Goal: Task Accomplishment & Management: Manage account settings

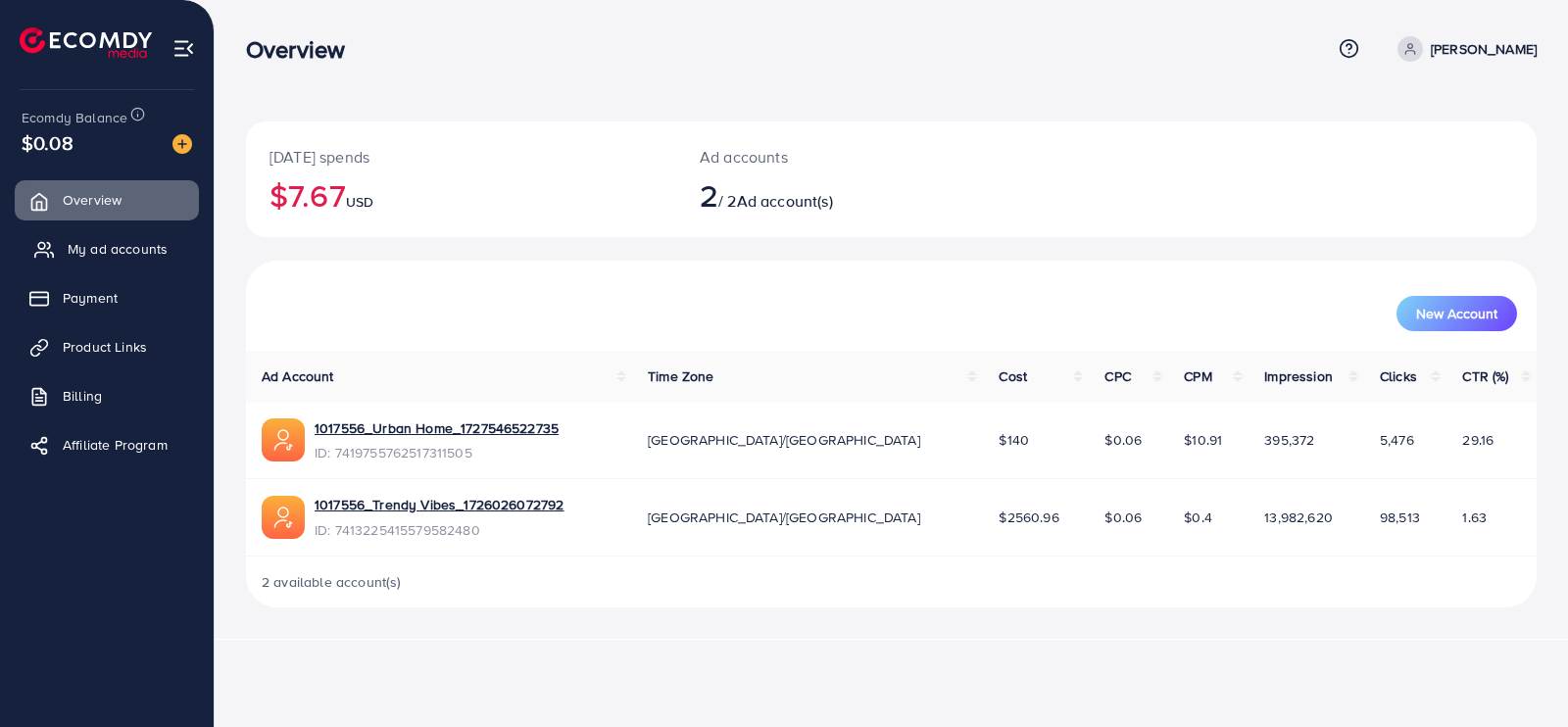
click at [95, 249] on span "My ad accounts" at bounding box center [117, 249] width 100 height 20
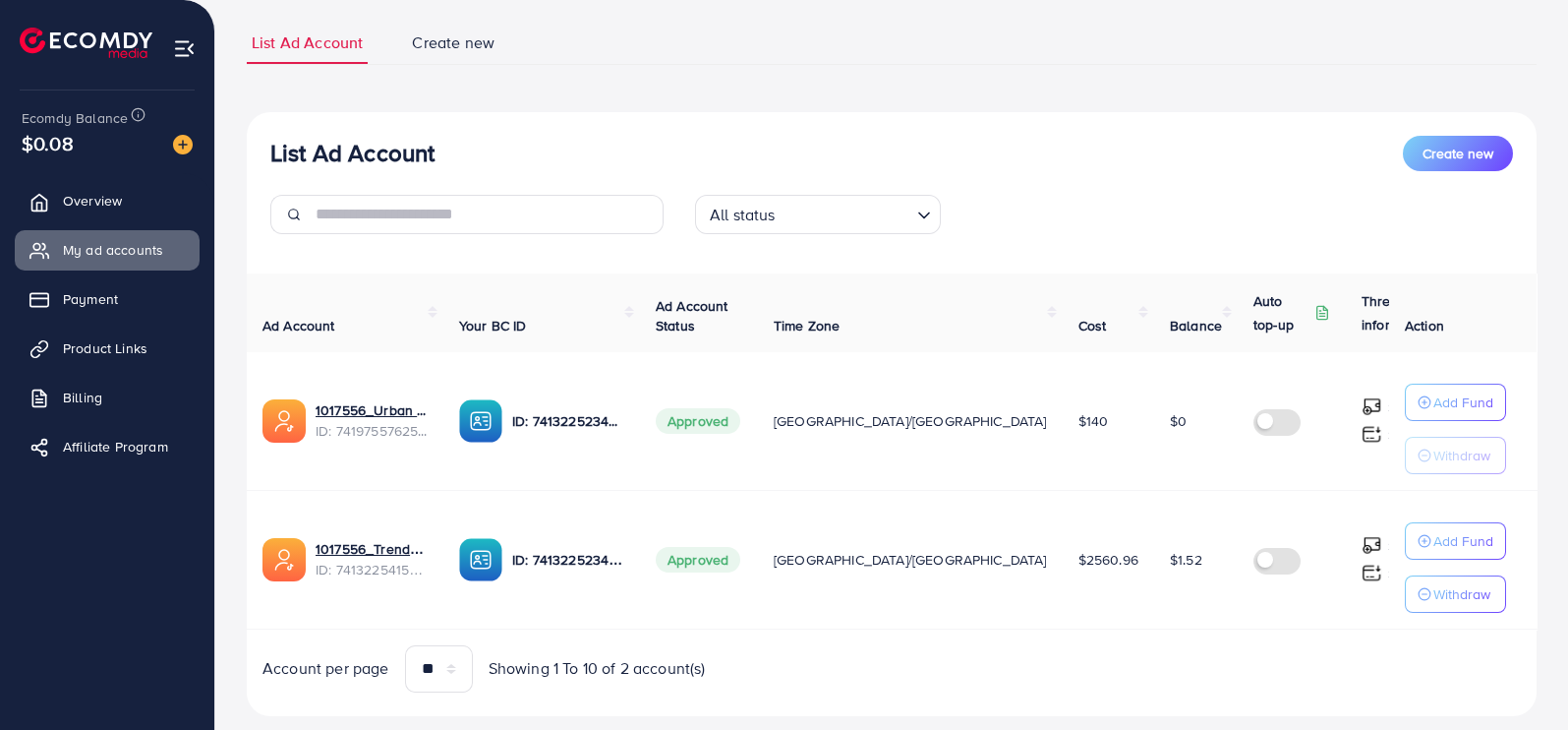
scroll to position [162, 0]
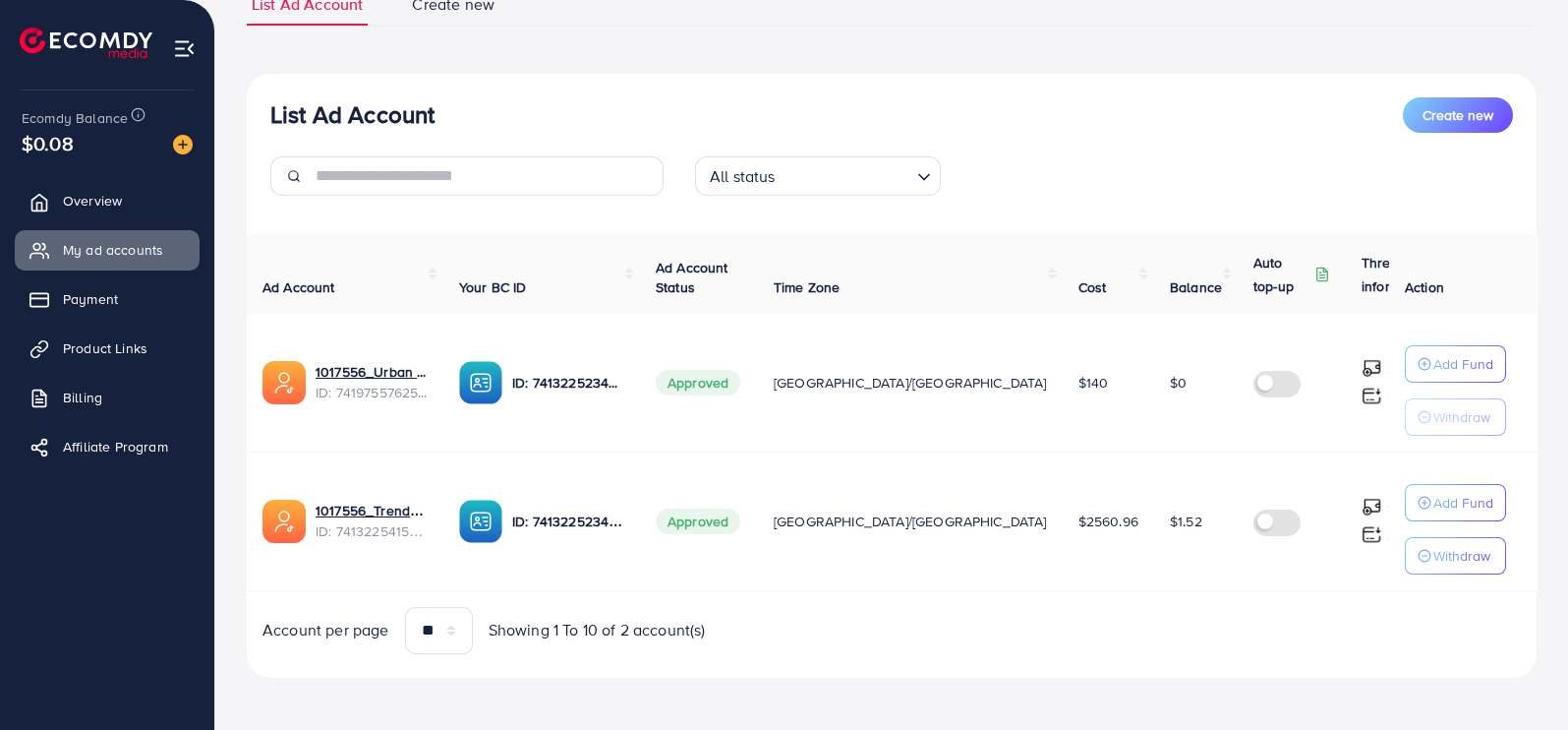
click at [177, 143] on img at bounding box center [183, 144] width 20 height 20
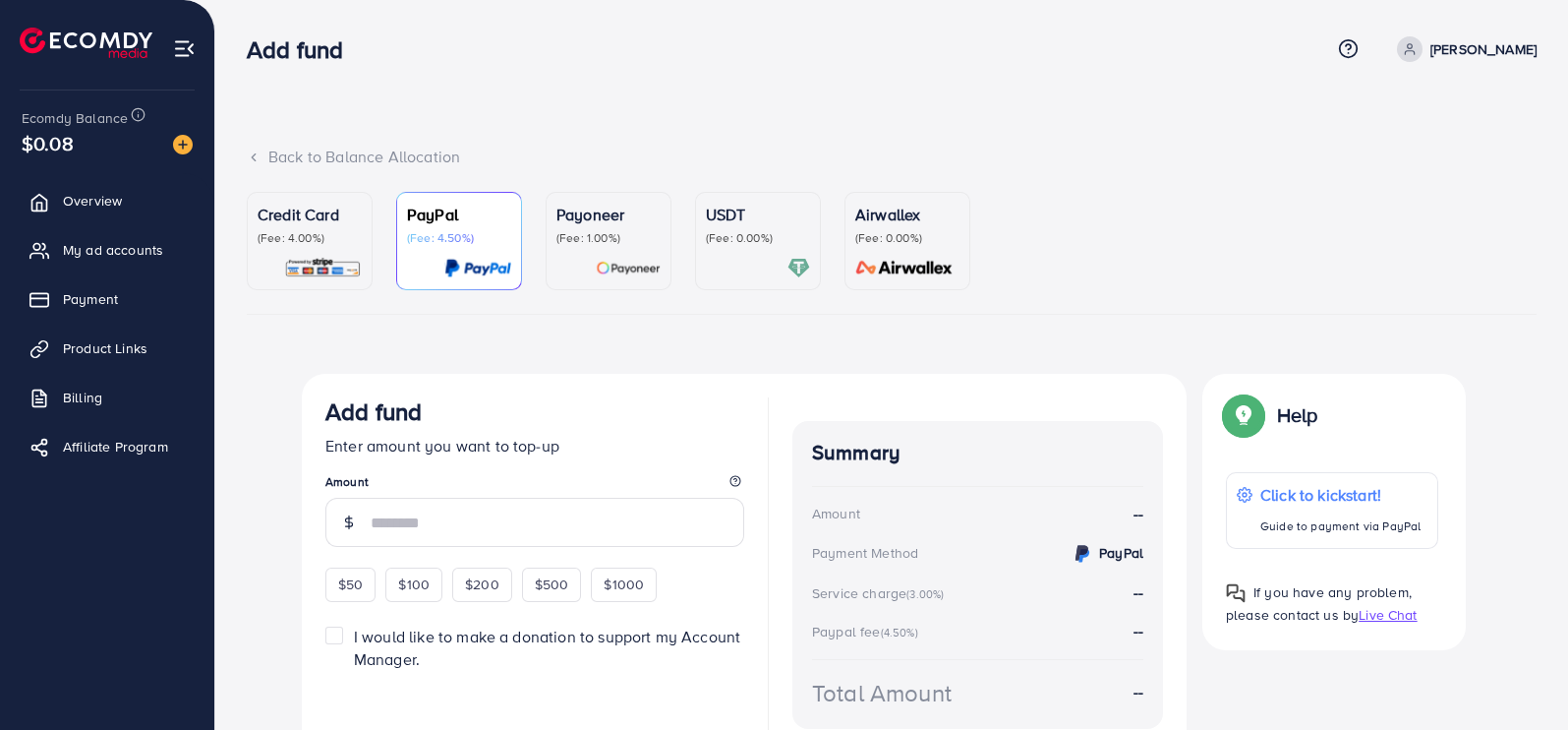
click at [752, 218] on p "USDT" at bounding box center [758, 214] width 105 height 24
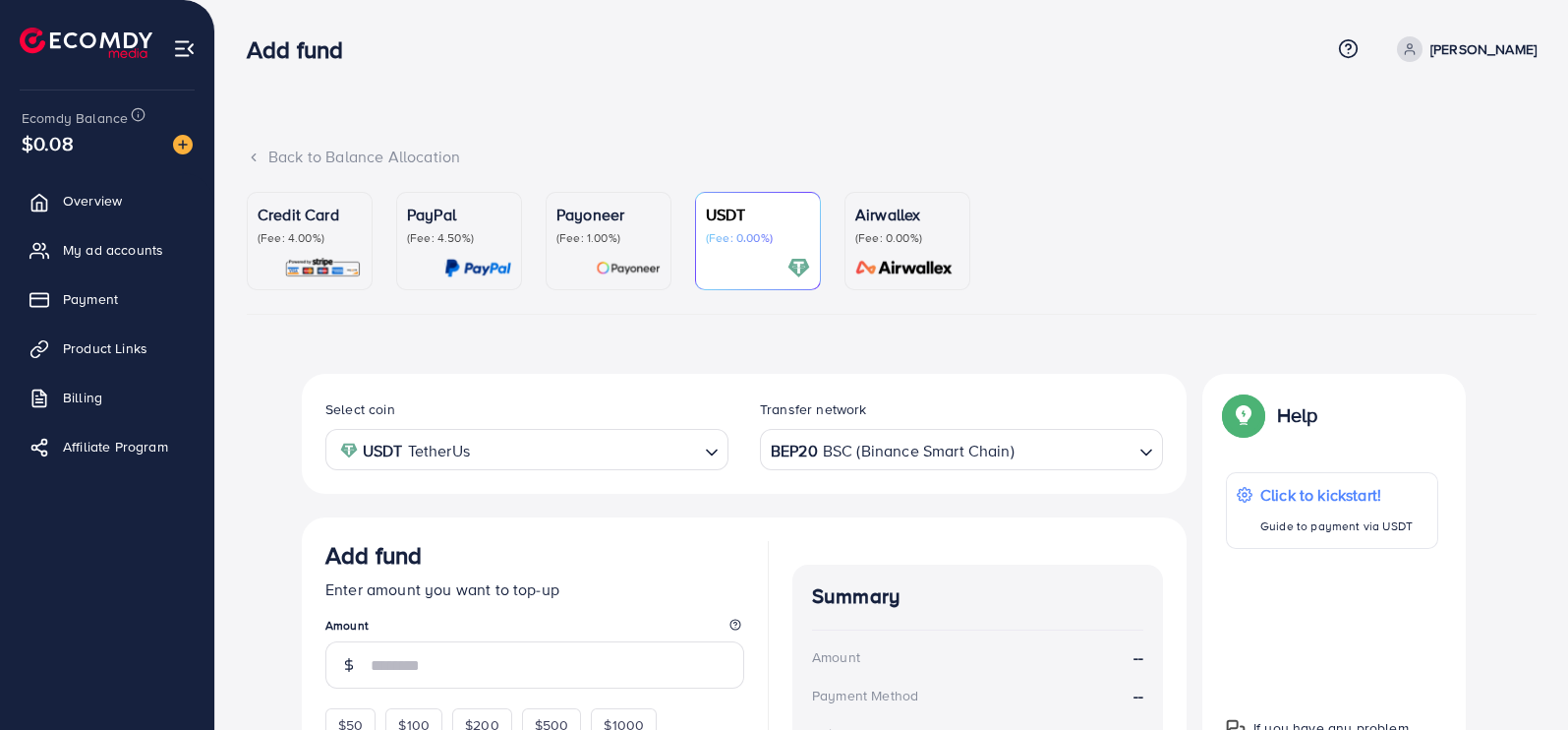
scroll to position [335, 0]
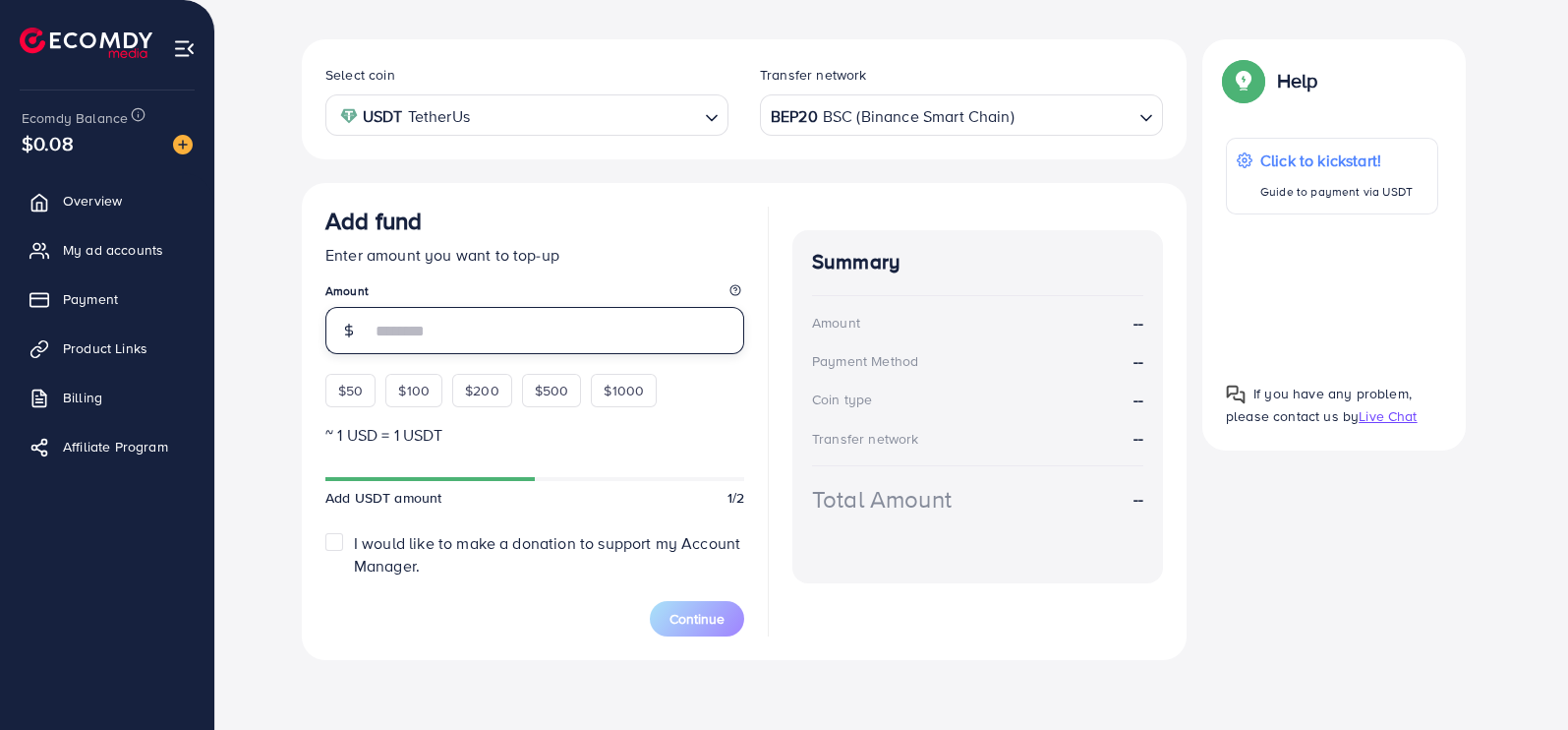
click at [435, 320] on input "number" at bounding box center [557, 330] width 373 height 47
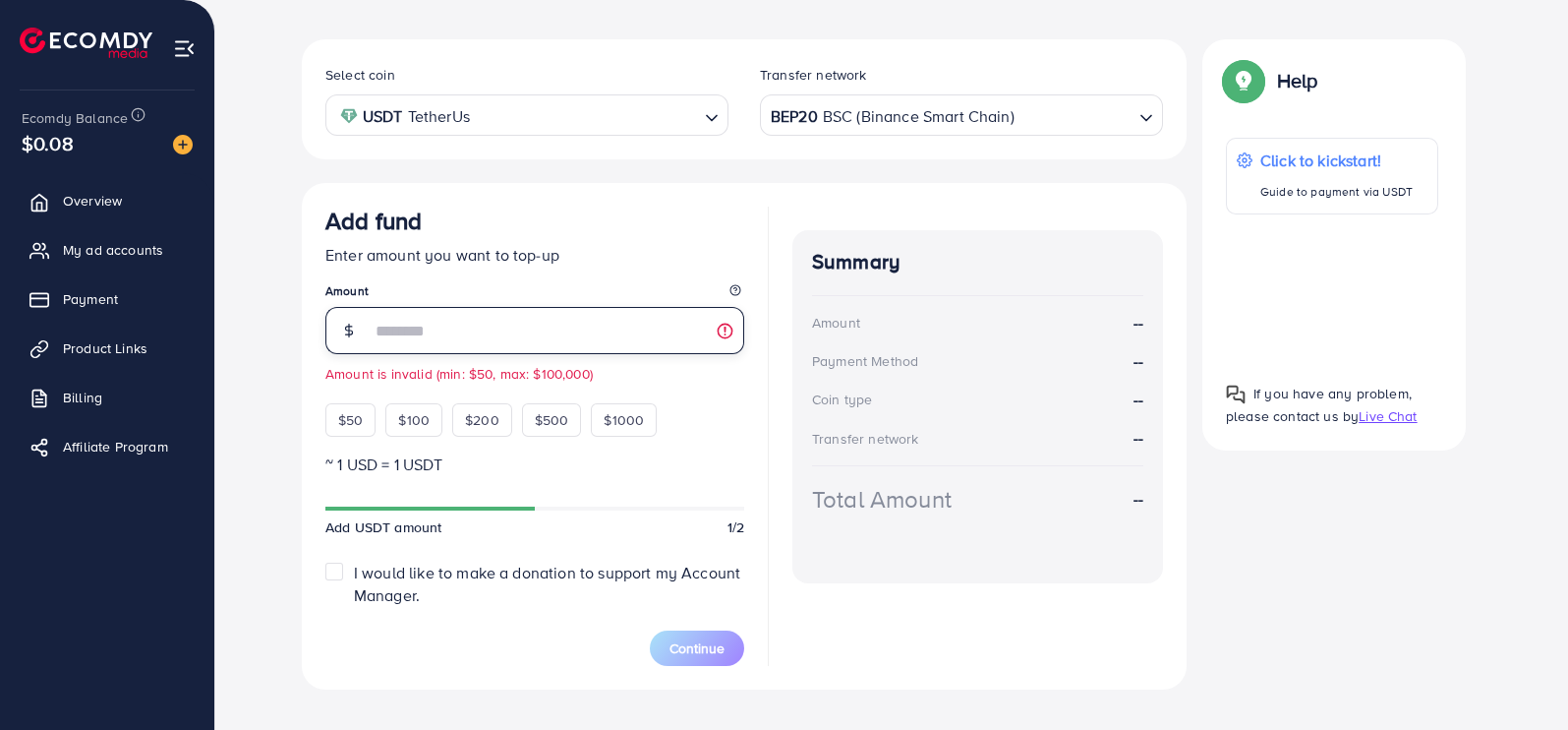
type input "***"
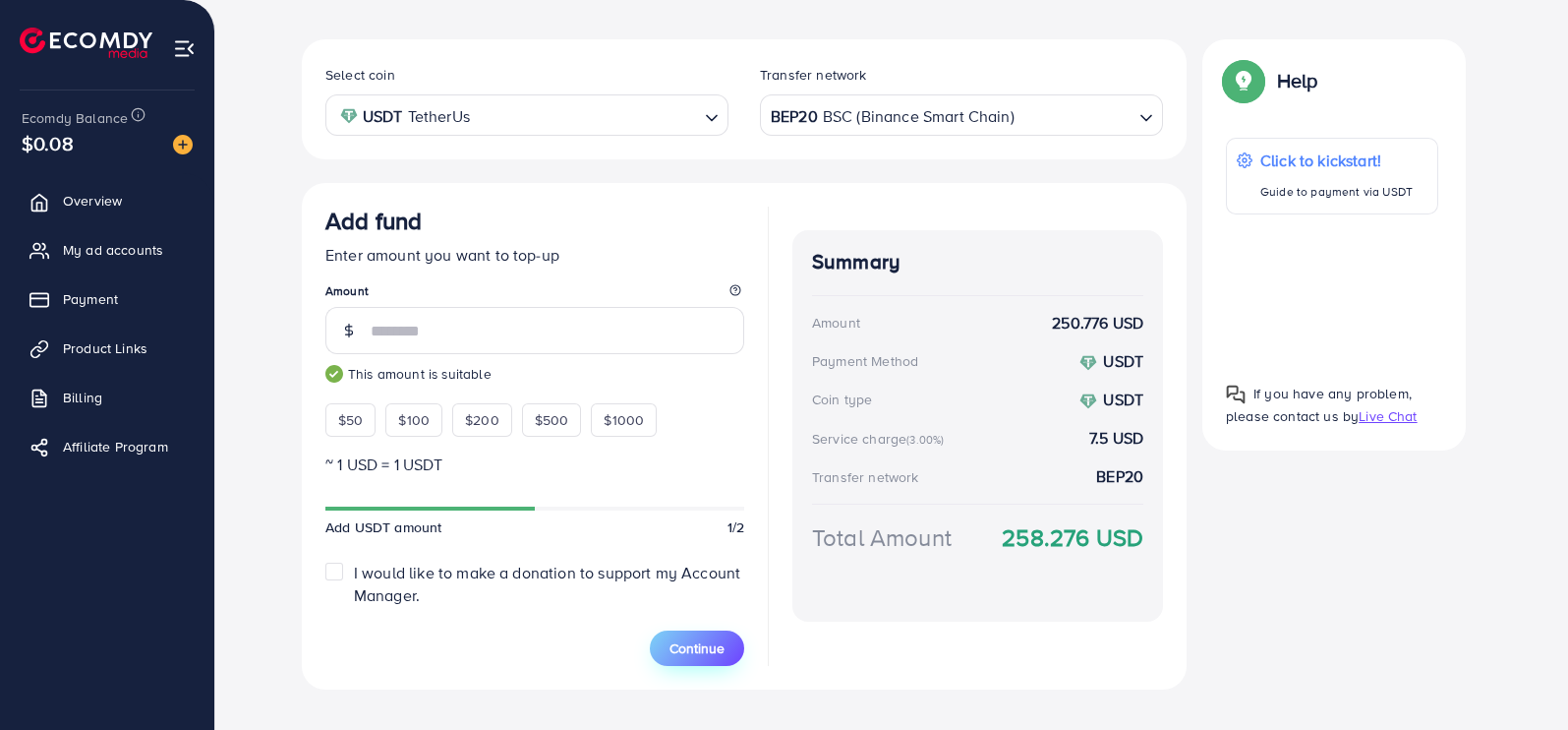
click at [718, 639] on span "Continue" at bounding box center [696, 648] width 55 height 20
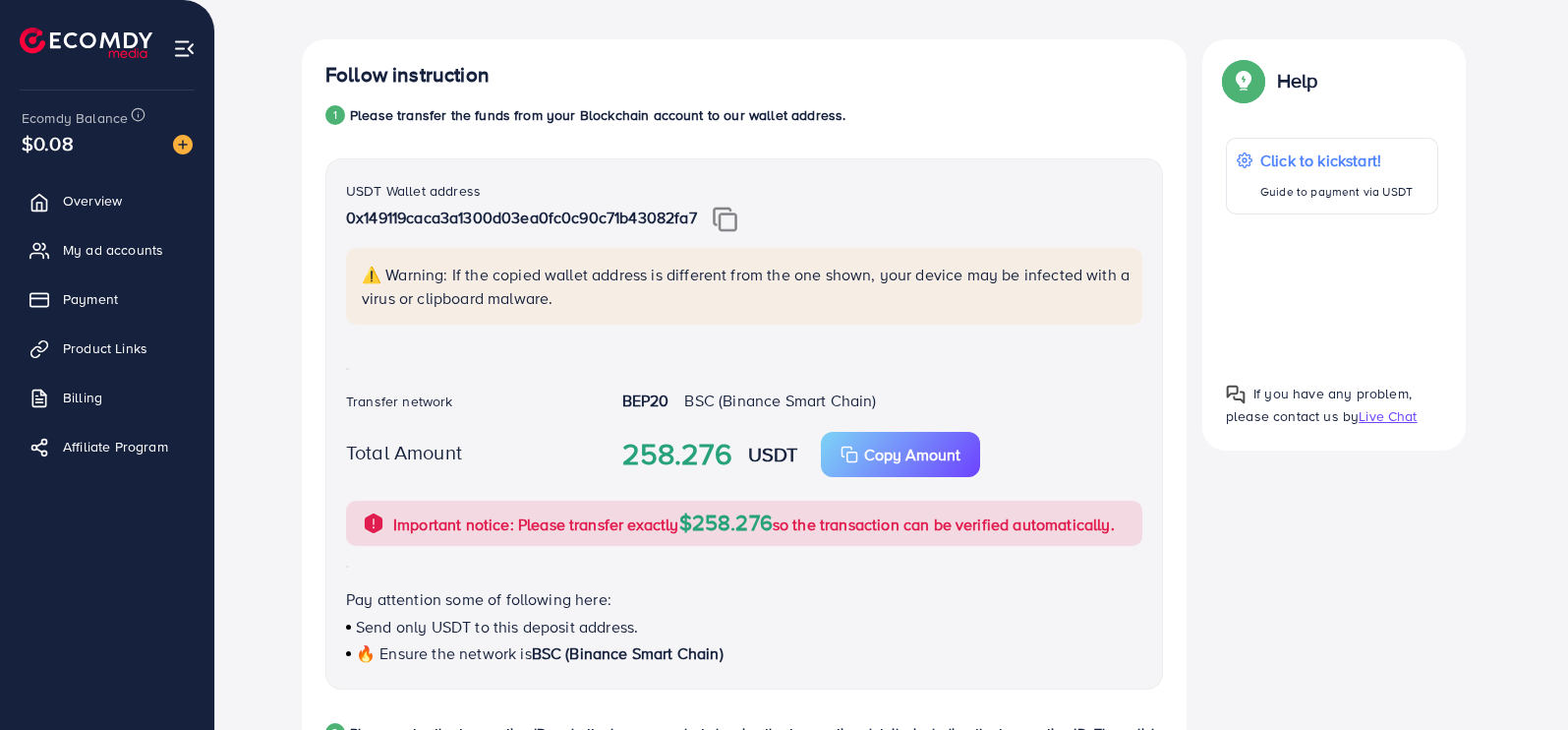
click at [730, 215] on img at bounding box center [725, 219] width 25 height 26
drag, startPoint x: 596, startPoint y: 390, endPoint x: 920, endPoint y: 390, distance: 324.0
click at [920, 390] on div "Transfer network BEP20 BSC (Binance Smart Chain)" at bounding box center [744, 402] width 827 height 27
copy div "BEP20 BSC (Binance Smart Chain)"
click at [843, 457] on icon "button" at bounding box center [849, 454] width 18 height 18
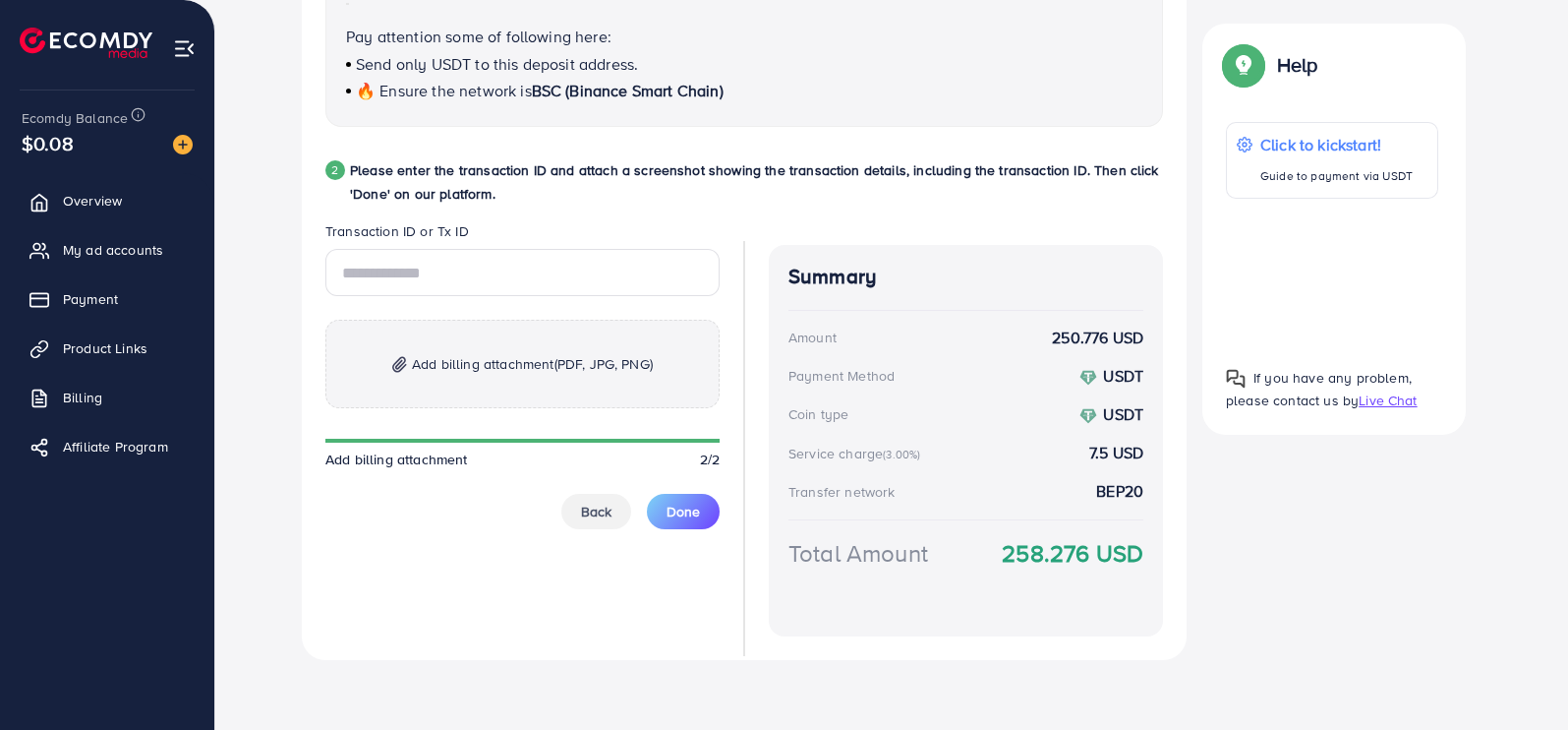
scroll to position [0, 0]
